Goal: Information Seeking & Learning: Find specific page/section

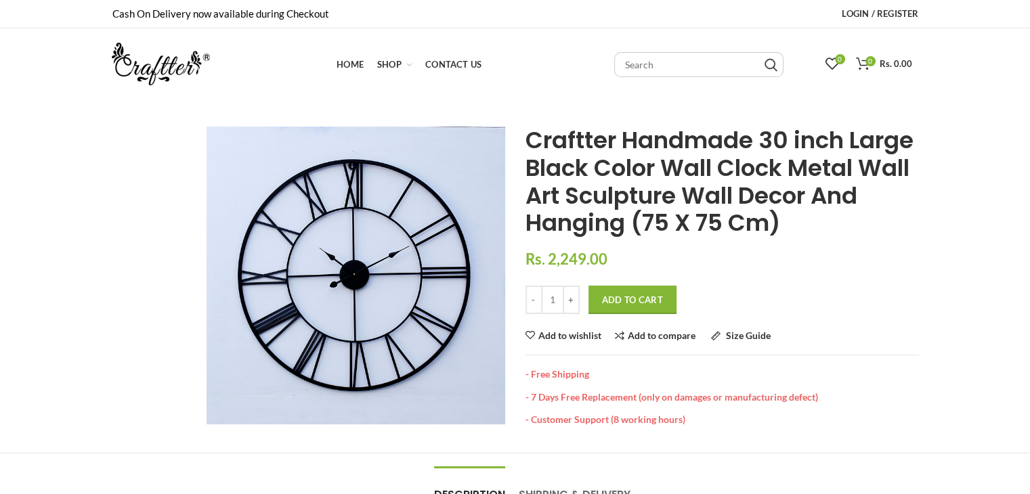
click at [663, 71] on input "text" at bounding box center [698, 64] width 169 height 25
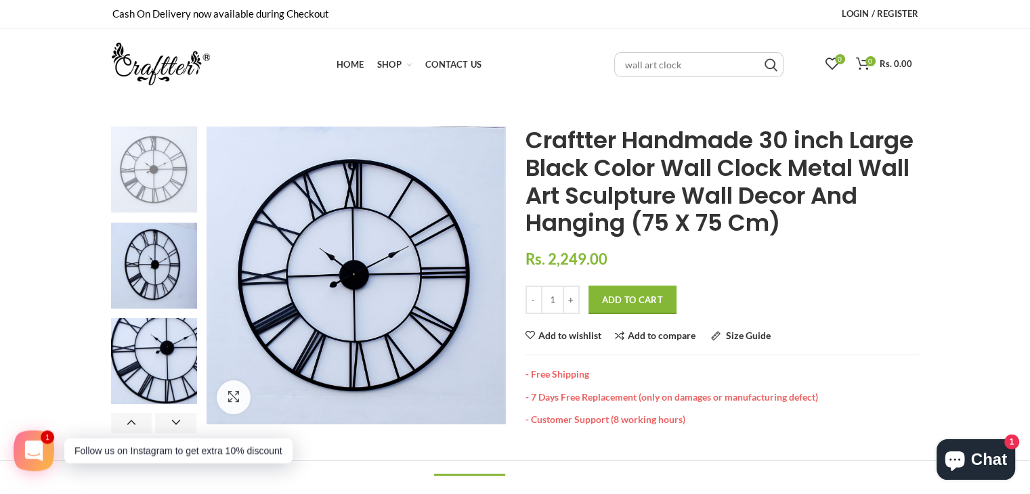
type input "wall art clock"
click at [765, 58] on input "Search" at bounding box center [771, 65] width 13 height 14
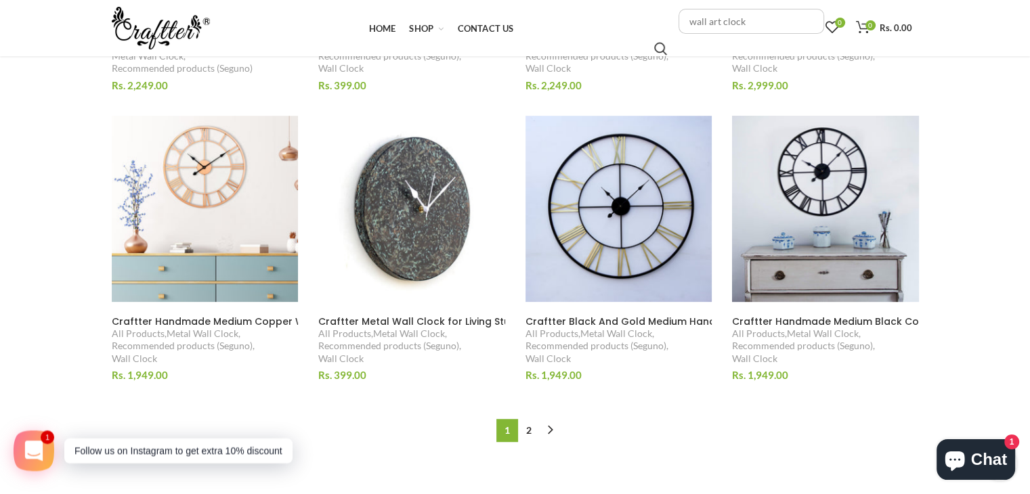
scroll to position [721, 0]
